Goal: Book appointment/travel/reservation

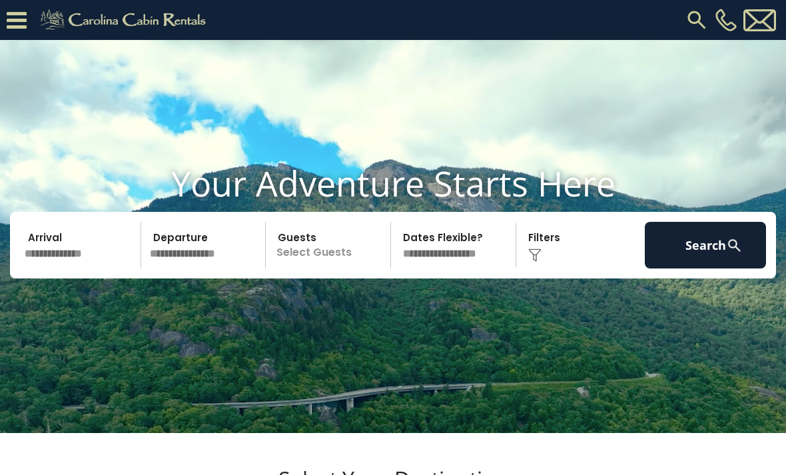
click at [19, 17] on icon at bounding box center [17, 20] width 20 height 23
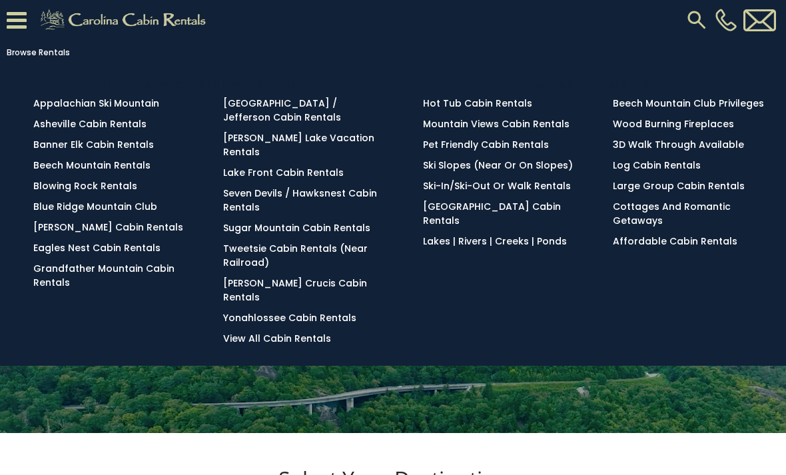
click at [54, 170] on link "Beech Mountain Rentals" at bounding box center [91, 164] width 117 height 13
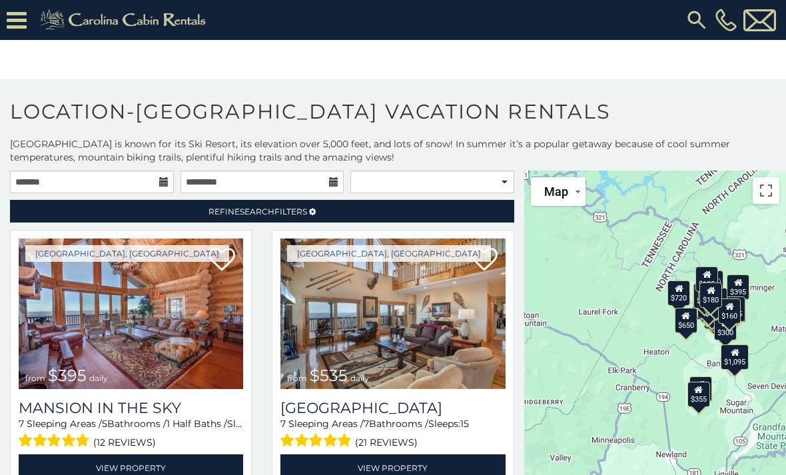
click at [210, 212] on span "Refine Search Filters" at bounding box center [257, 211] width 99 height 10
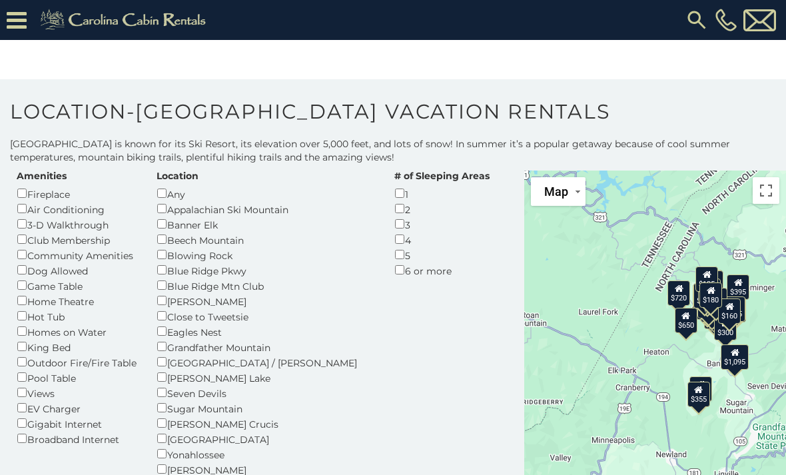
scroll to position [65, 0]
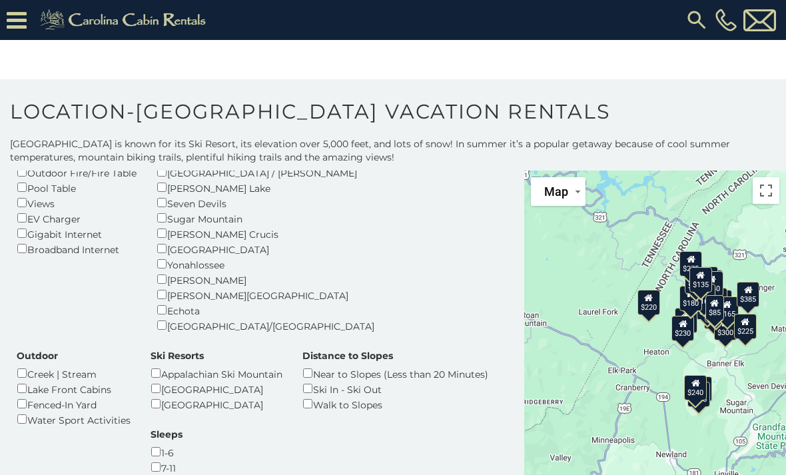
scroll to position [268, 0]
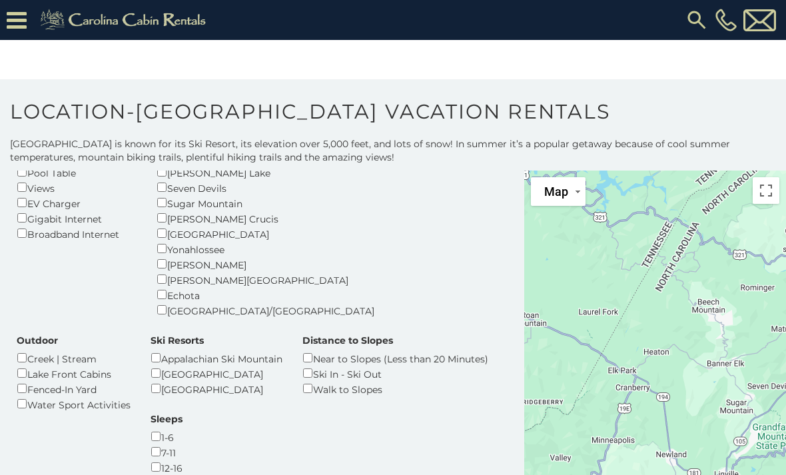
click at [192, 412] on div "Sleeps 1-6 7-11 12-16 16+" at bounding box center [166, 451] width 52 height 78
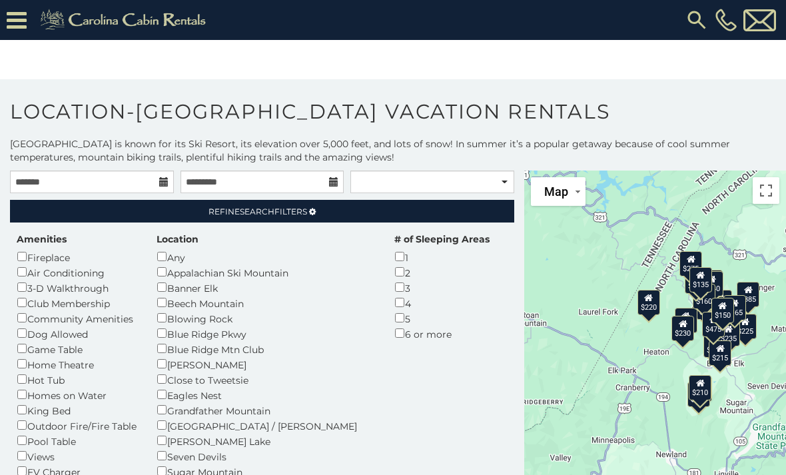
click at [175, 213] on link "Refine Search Filters" at bounding box center [262, 211] width 504 height 23
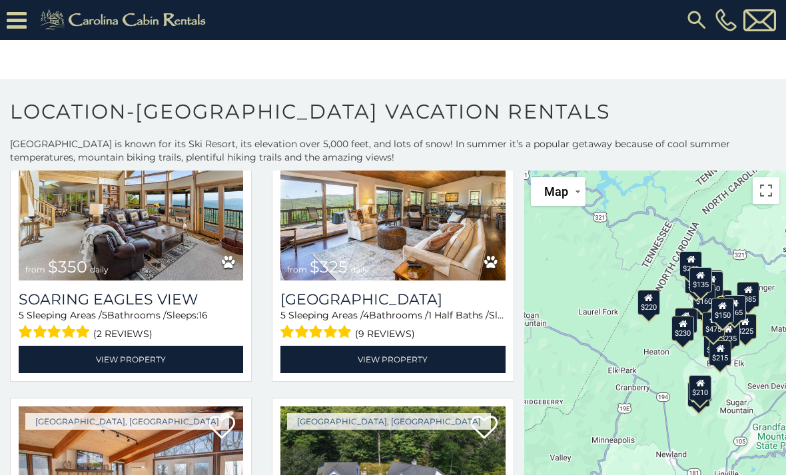
scroll to position [108, 0]
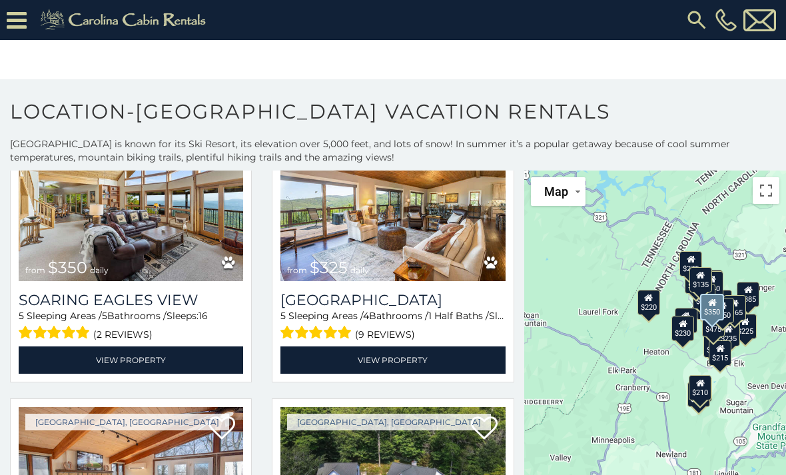
click at [102, 298] on h3 "Soaring Eagles View" at bounding box center [131, 300] width 224 height 18
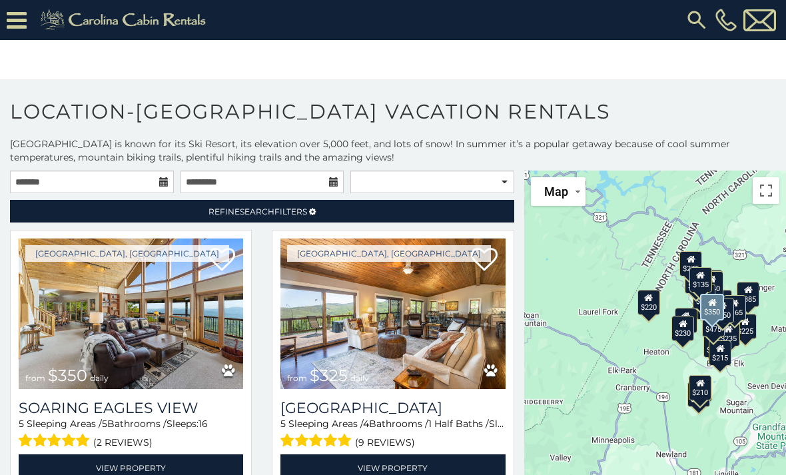
scroll to position [0, 0]
click at [384, 176] on select "**********" at bounding box center [432, 181] width 164 height 23
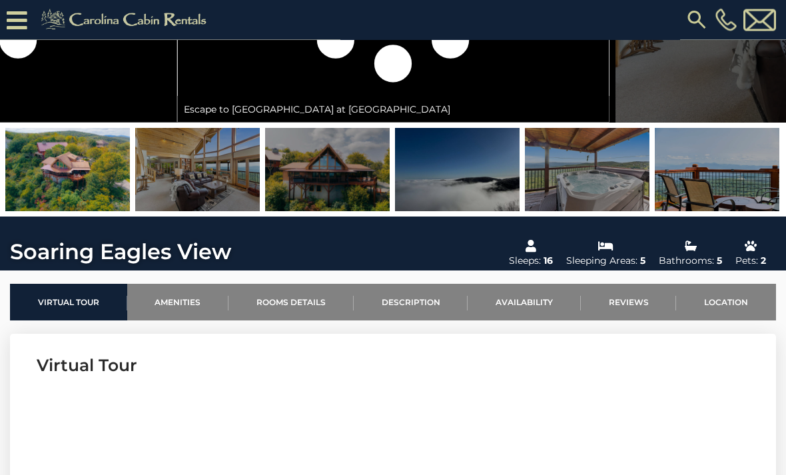
scroll to position [238, 0]
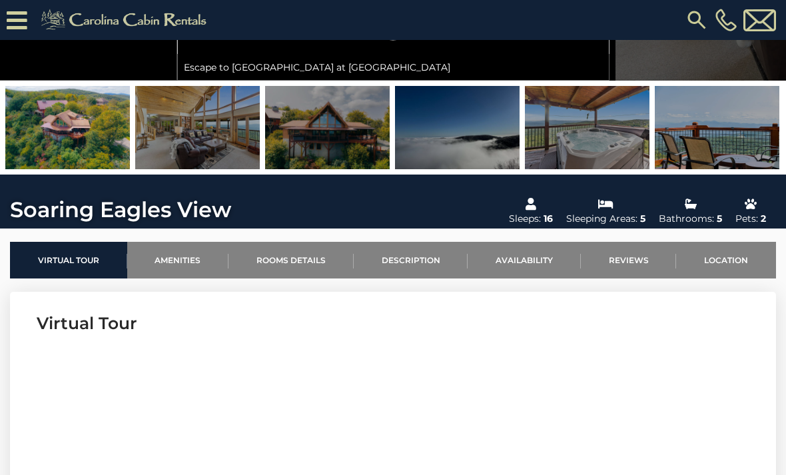
click at [256, 264] on link "Rooms Details" at bounding box center [290, 260] width 125 height 37
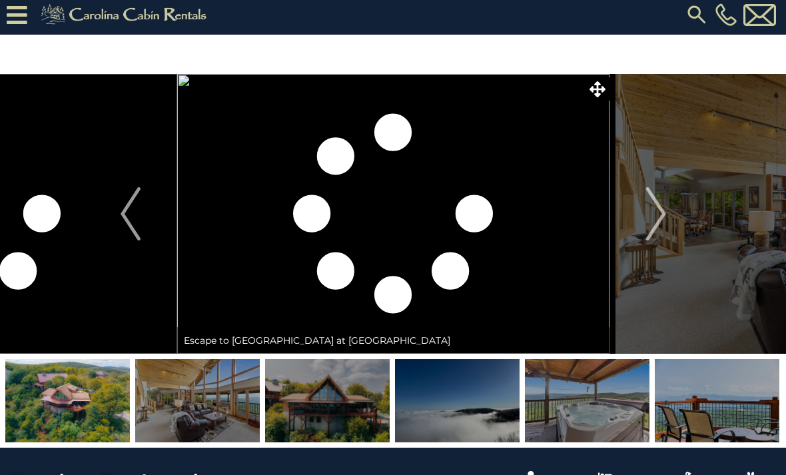
scroll to position [7, 0]
